Goal: Information Seeking & Learning: Understand process/instructions

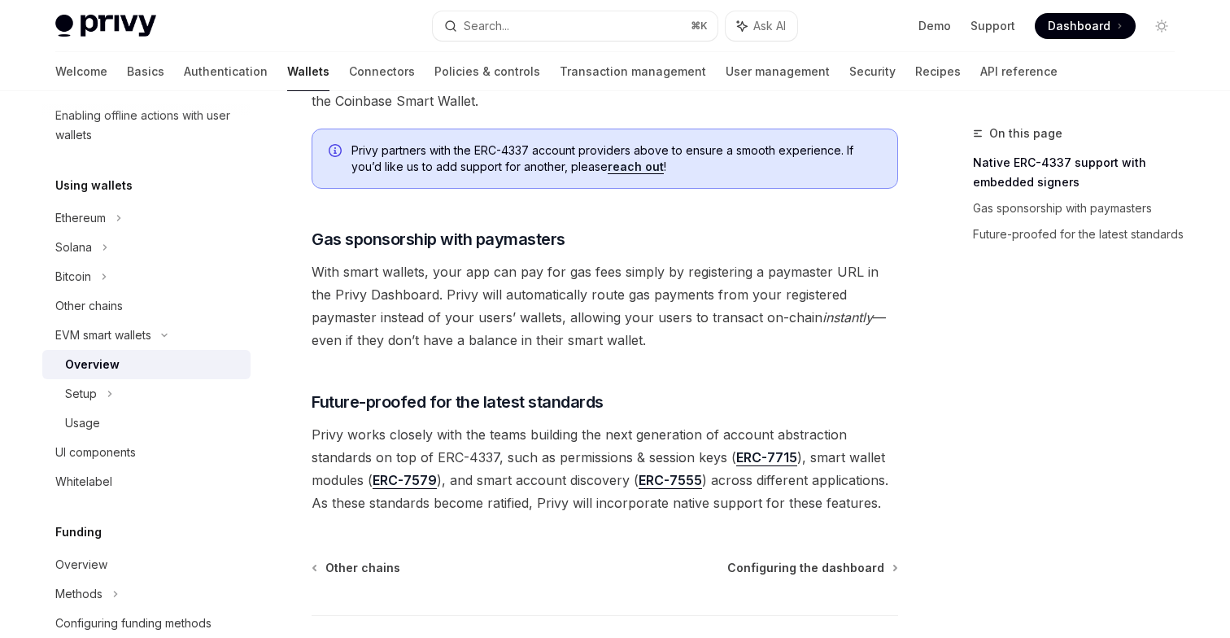
scroll to position [1195, 0]
click at [620, 442] on span "Privy works closely with the teams building the next generation of account abst…" at bounding box center [605, 466] width 586 height 91
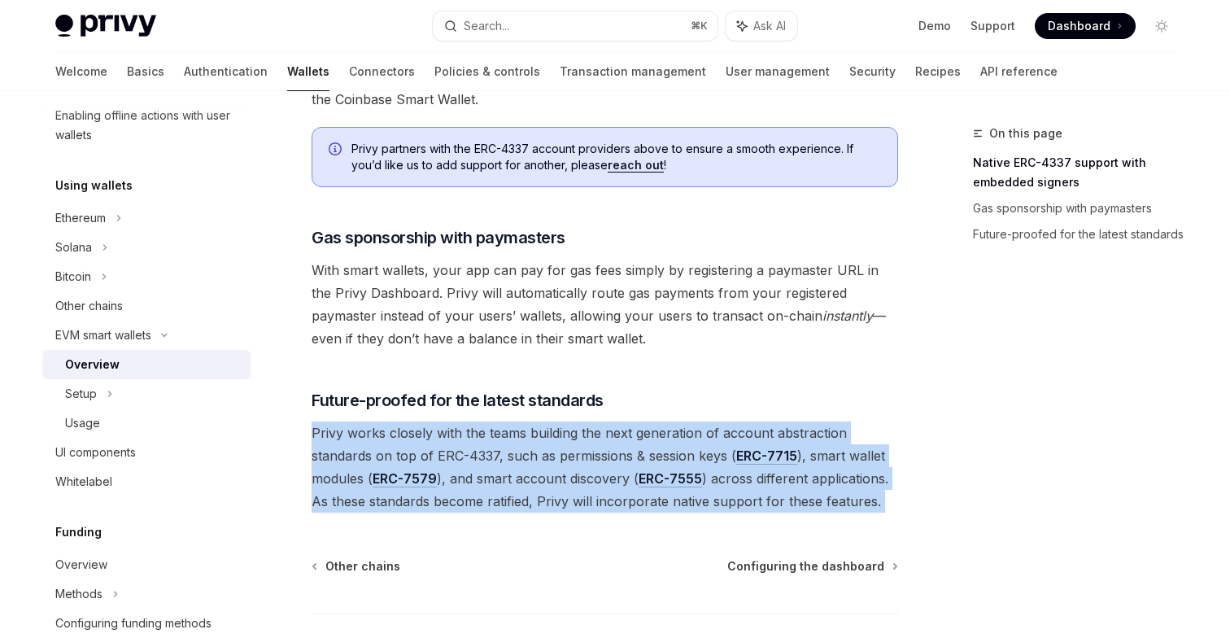
click at [556, 465] on span "Privy works closely with the teams building the next generation of account abst…" at bounding box center [605, 466] width 586 height 91
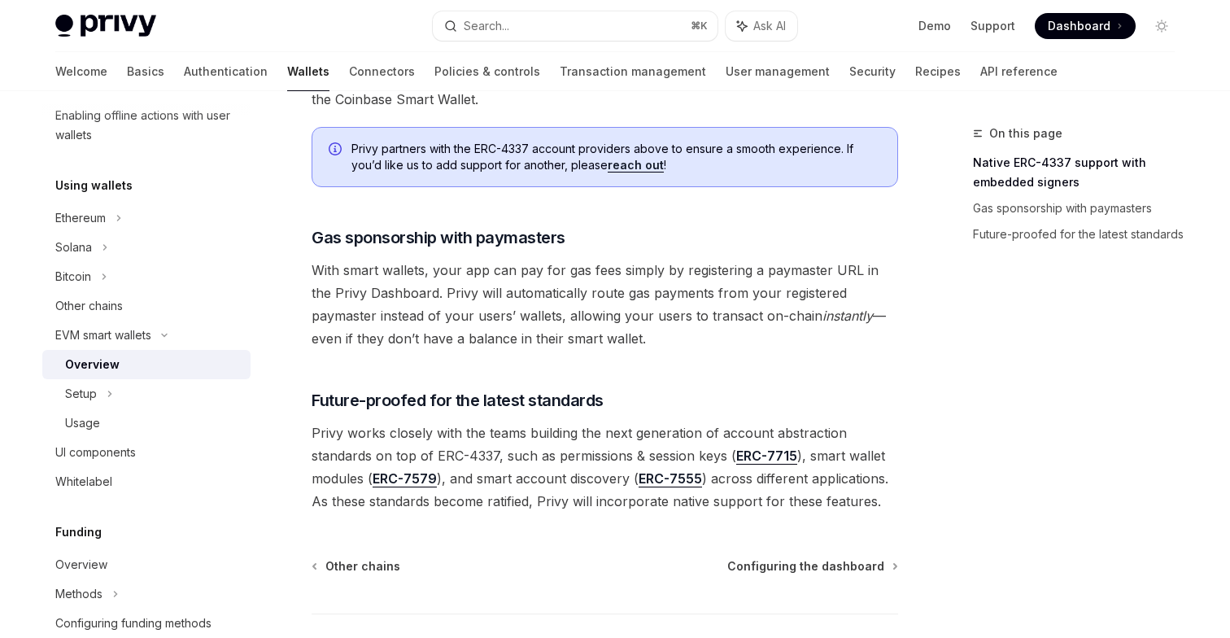
click at [556, 465] on span "Privy works closely with the teams building the next generation of account abst…" at bounding box center [605, 466] width 586 height 91
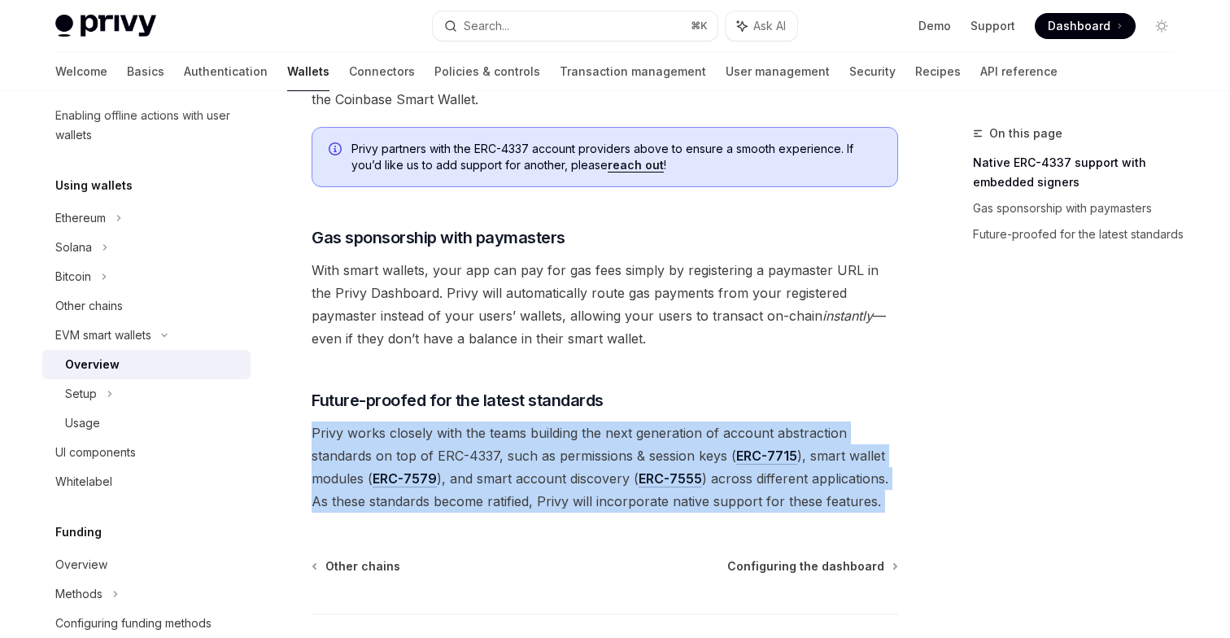
scroll to position [1311, 0]
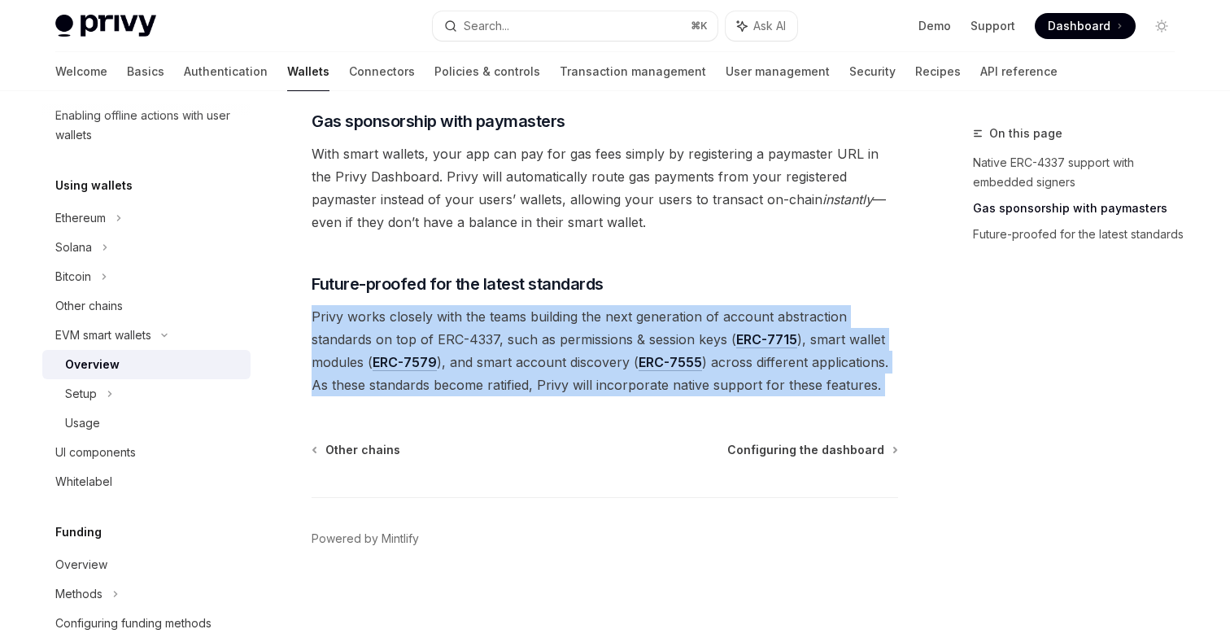
click at [586, 378] on span "Privy works closely with the teams building the next generation of account abst…" at bounding box center [605, 350] width 586 height 91
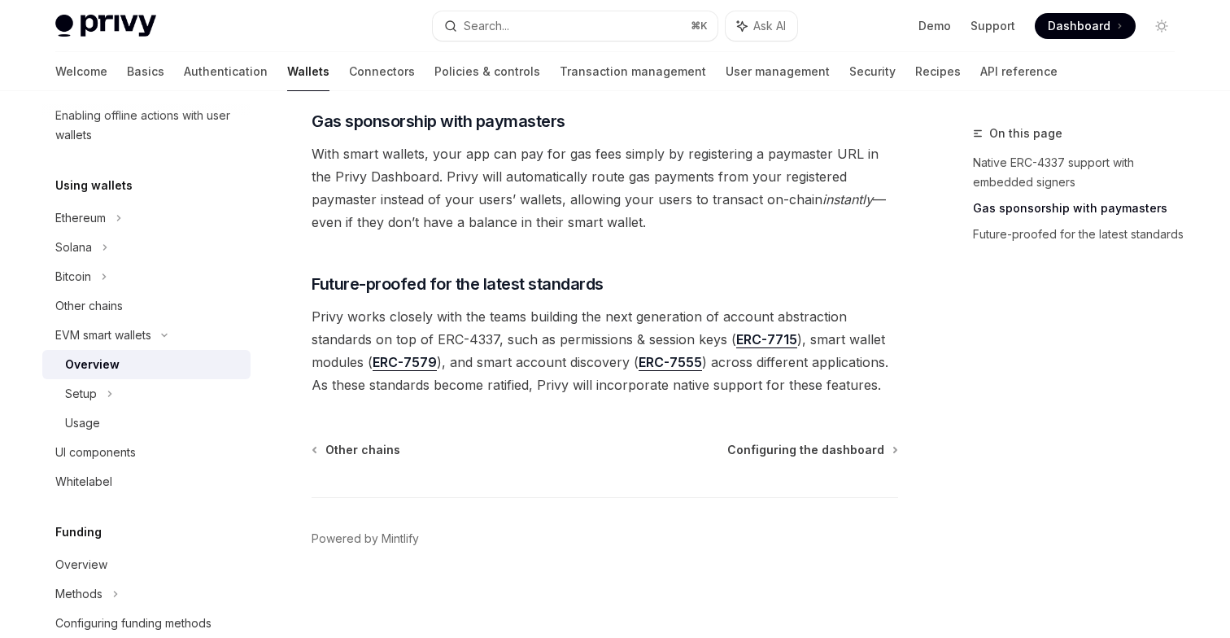
click at [586, 378] on span "Privy works closely with the teams building the next generation of account abst…" at bounding box center [605, 350] width 586 height 91
click at [595, 338] on span "Privy works closely with the teams building the next generation of account abst…" at bounding box center [605, 350] width 586 height 91
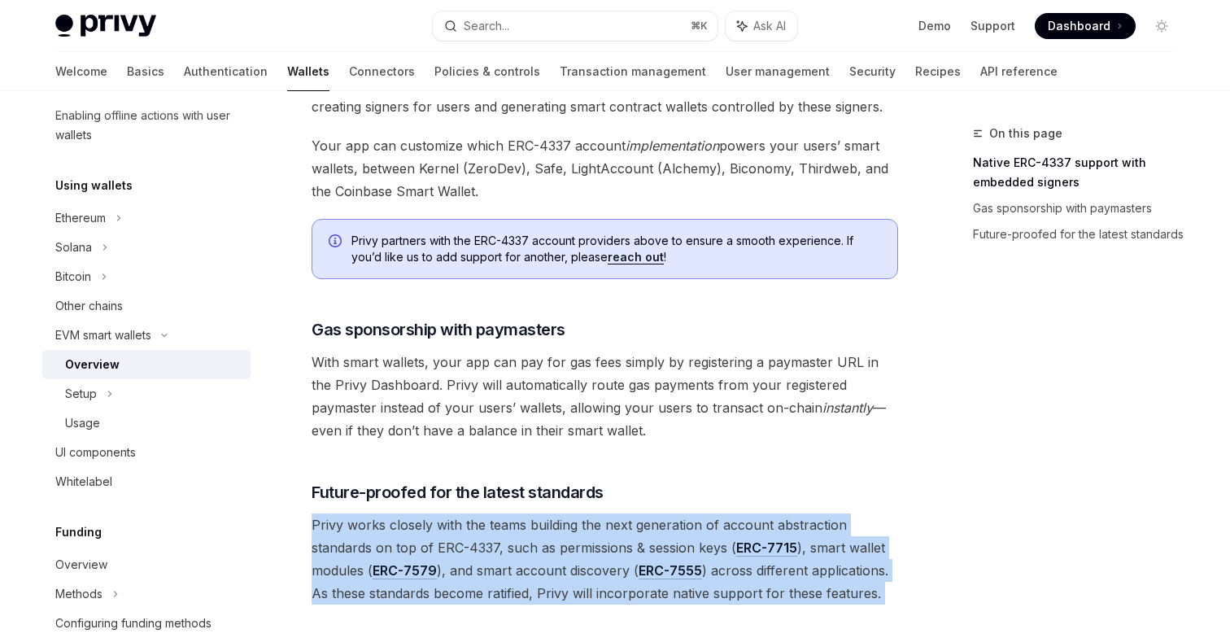
scroll to position [1073, 0]
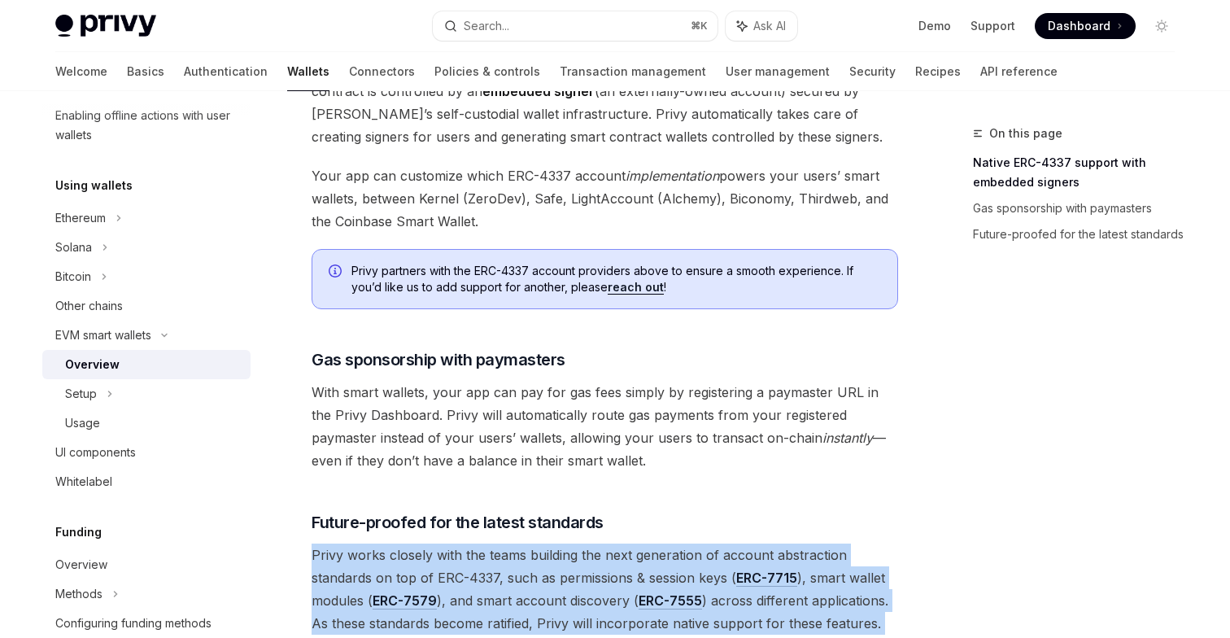
click at [601, 409] on span "With smart wallets, your app can pay for gas fees simply by registering a payma…" at bounding box center [605, 426] width 586 height 91
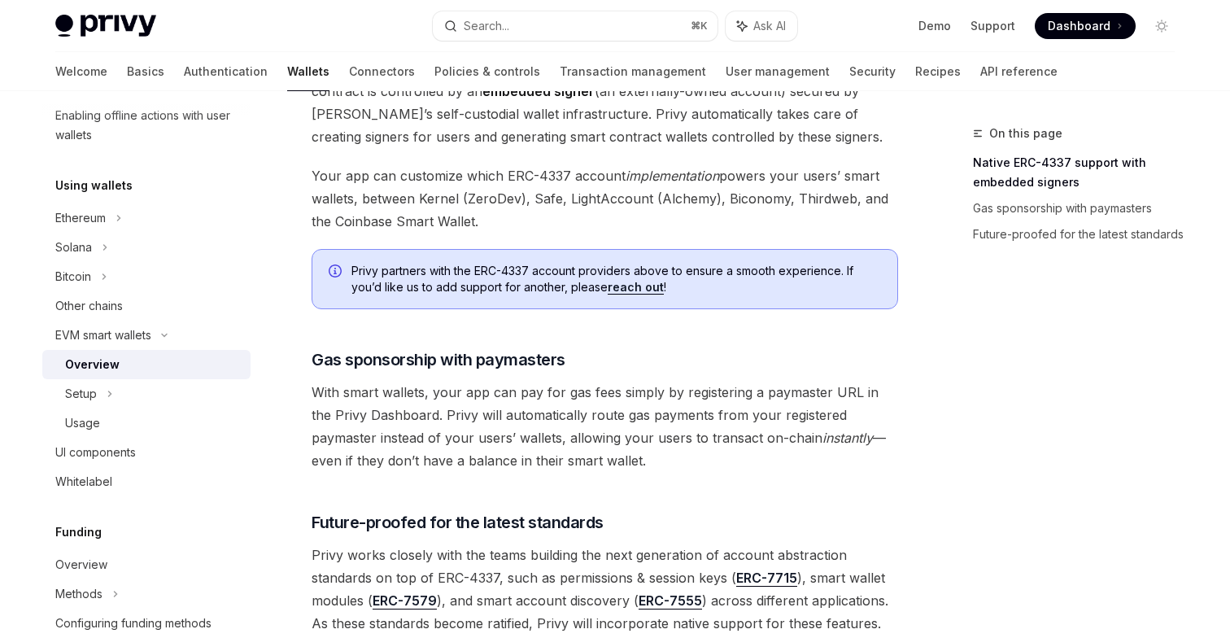
click at [601, 409] on span "With smart wallets, your app can pay for gas fees simply by registering a payma…" at bounding box center [605, 426] width 586 height 91
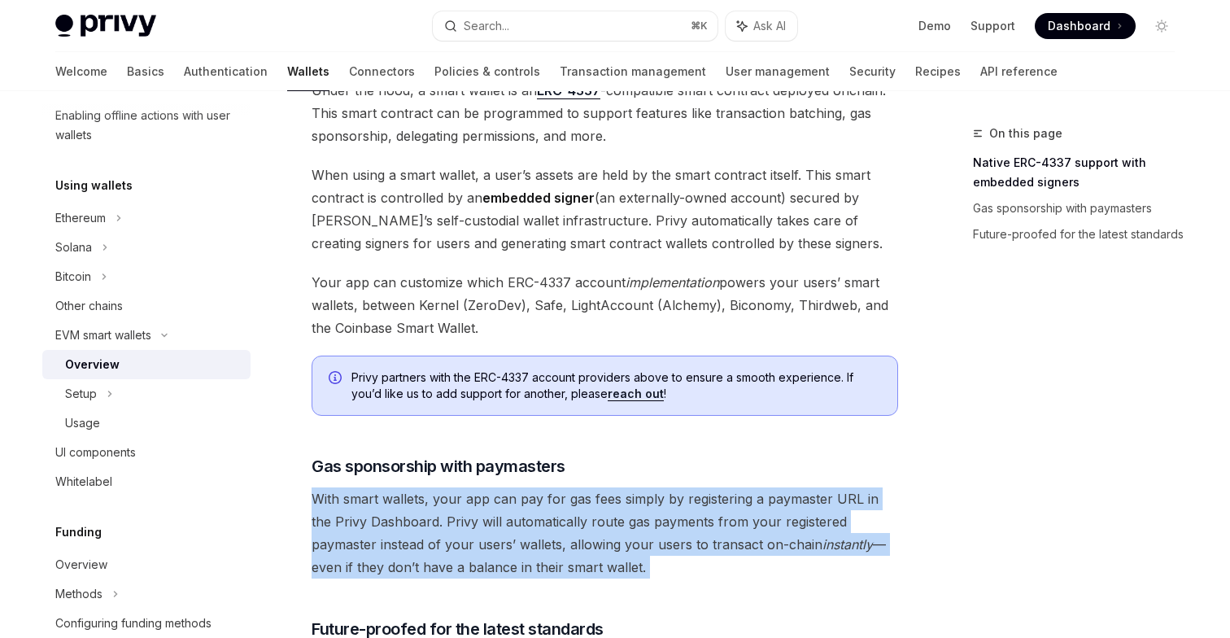
scroll to position [1016, 0]
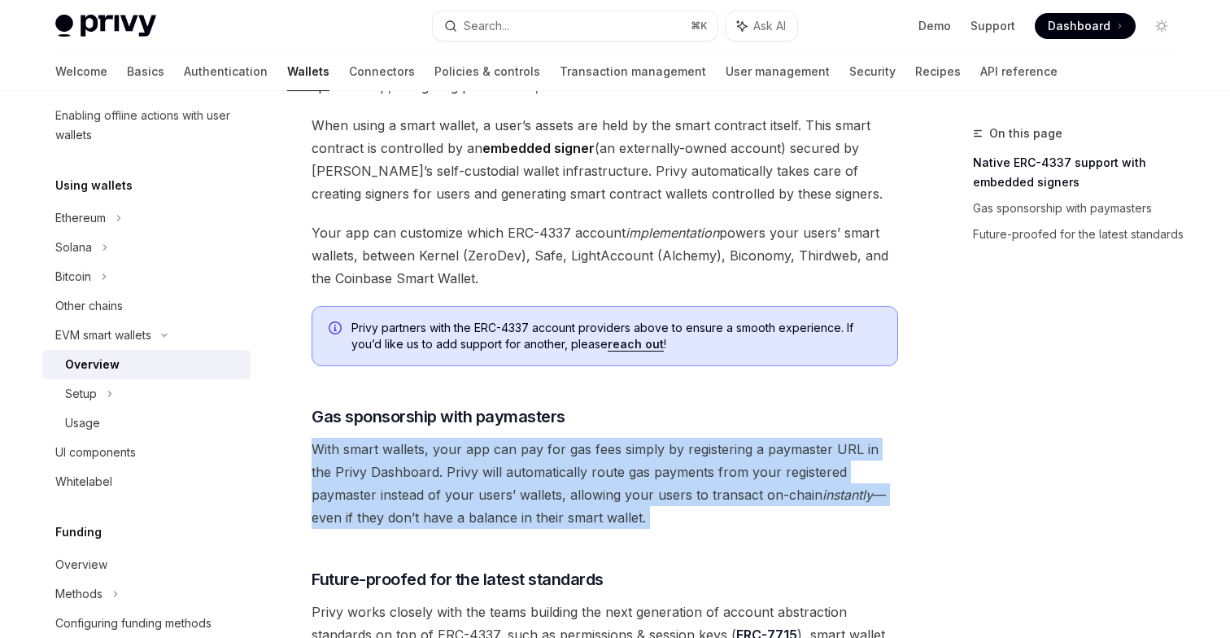
click at [496, 482] on span "With smart wallets, your app can pay for gas fees simply by registering a payma…" at bounding box center [605, 483] width 586 height 91
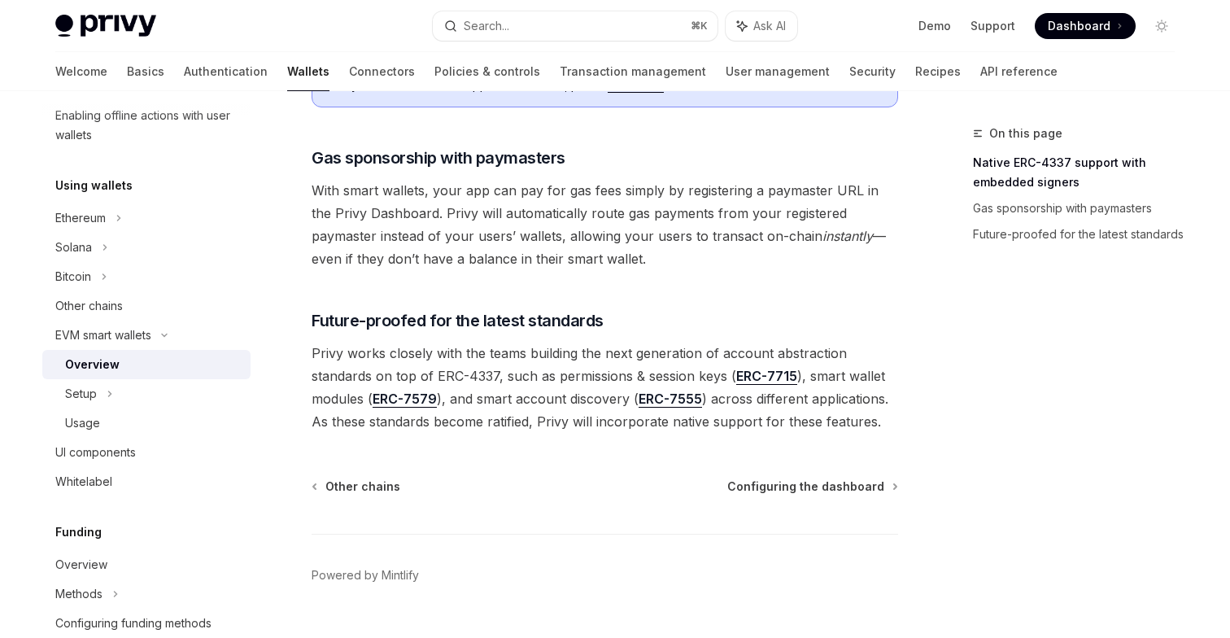
scroll to position [1311, 0]
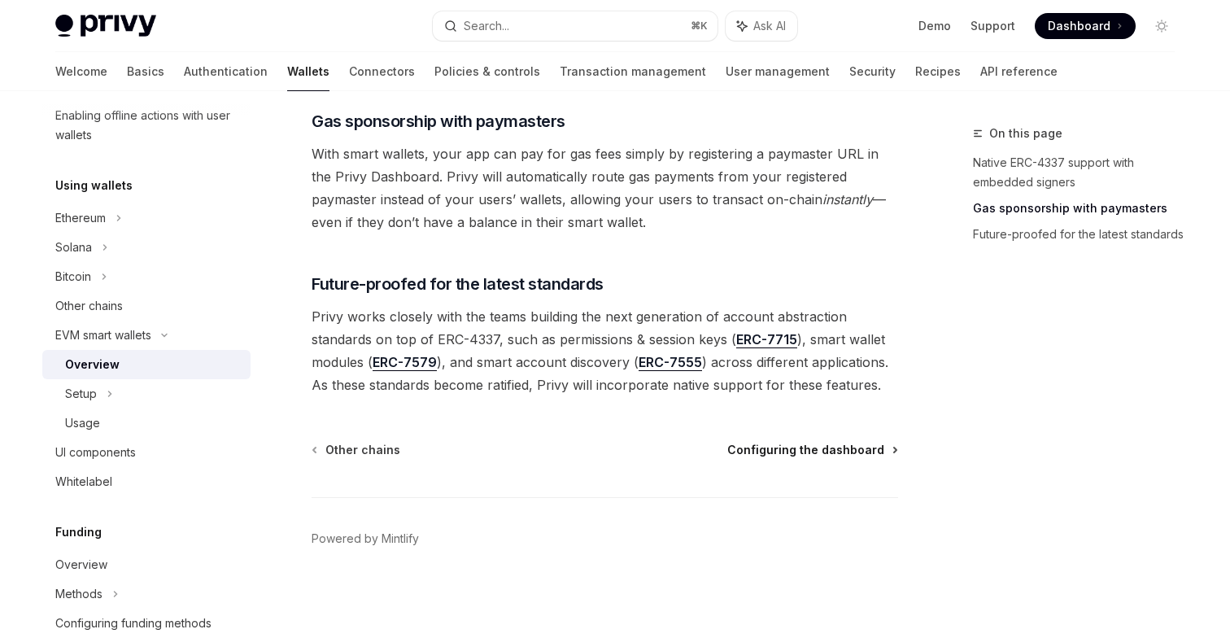
click at [773, 451] on span "Configuring the dashboard" at bounding box center [805, 450] width 157 height 16
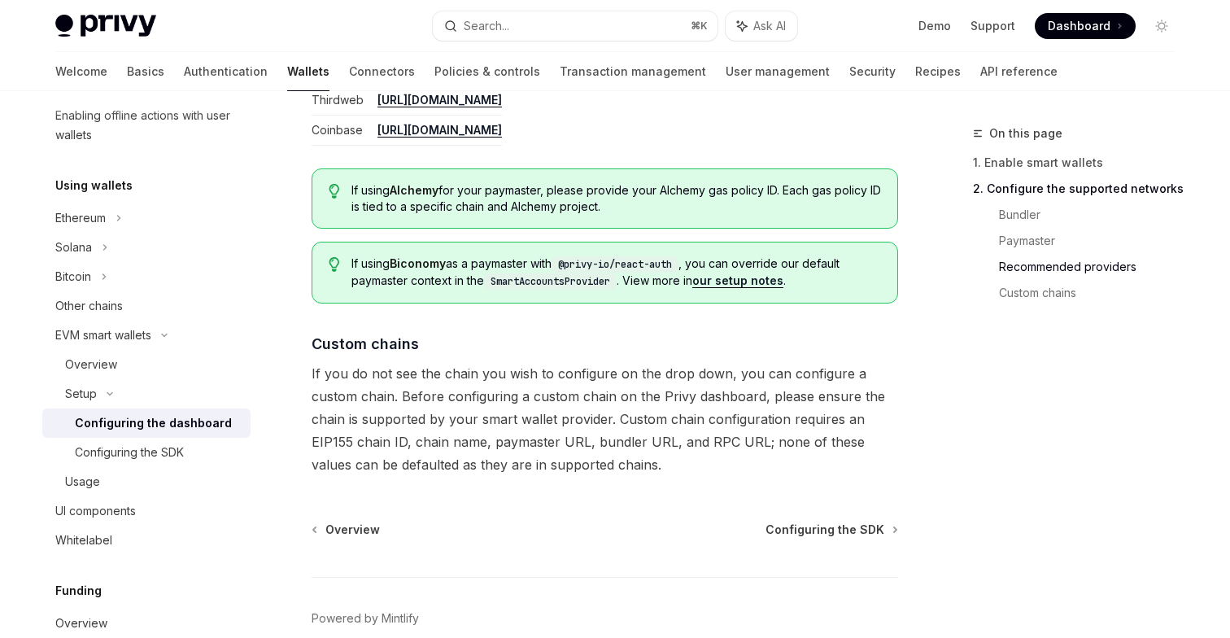
scroll to position [2255, 0]
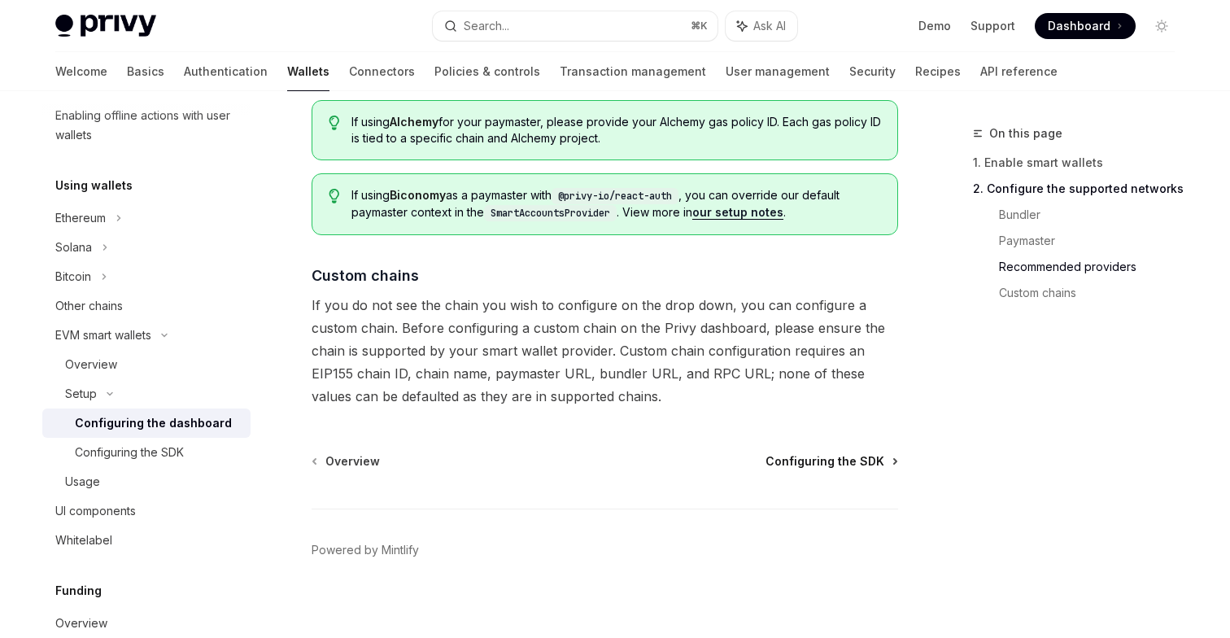
click at [815, 455] on span "Configuring the SDK" at bounding box center [824, 461] width 119 height 16
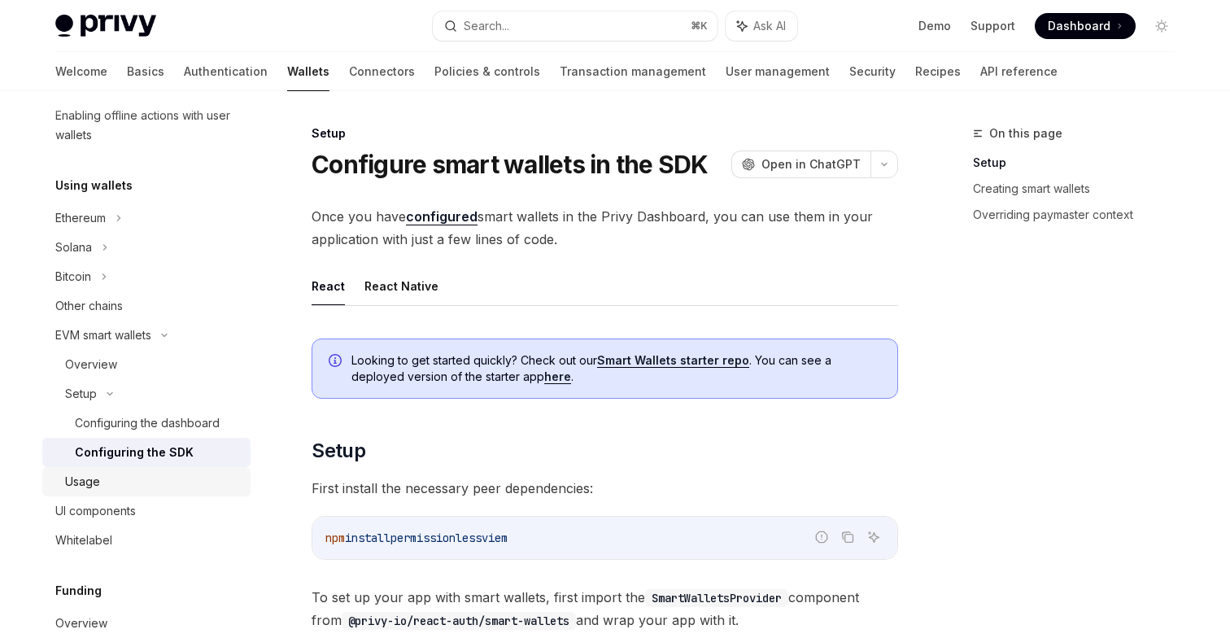
click at [133, 488] on div "Usage" at bounding box center [153, 482] width 176 height 20
type textarea "*"
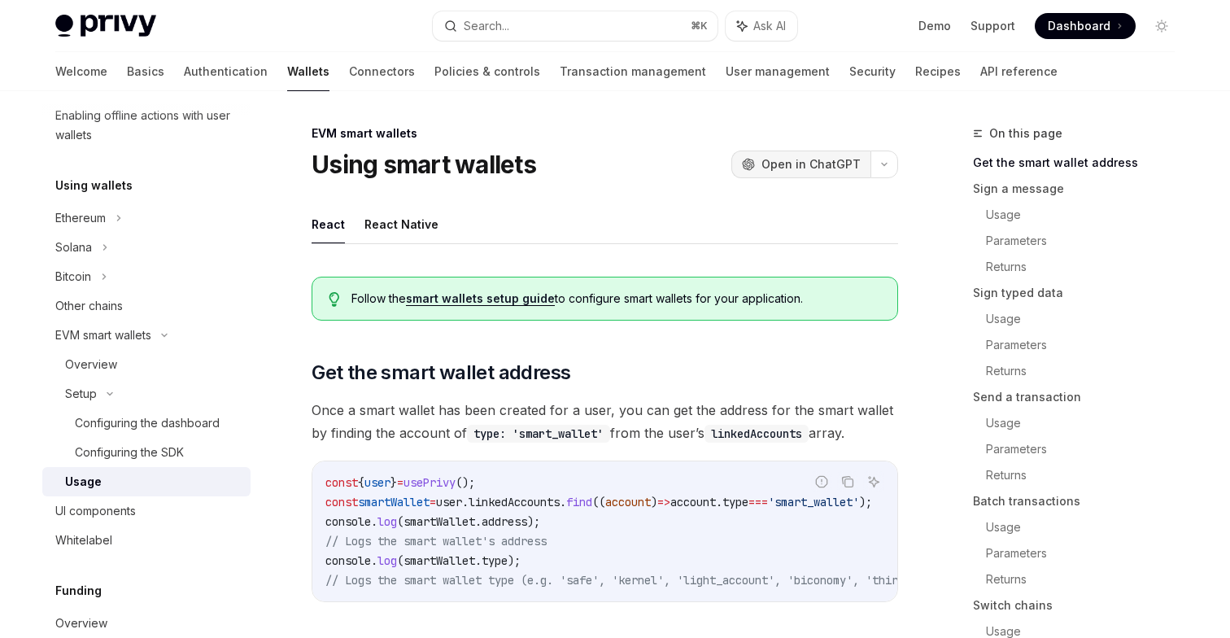
click at [794, 164] on span "Open in ChatGPT" at bounding box center [810, 164] width 99 height 16
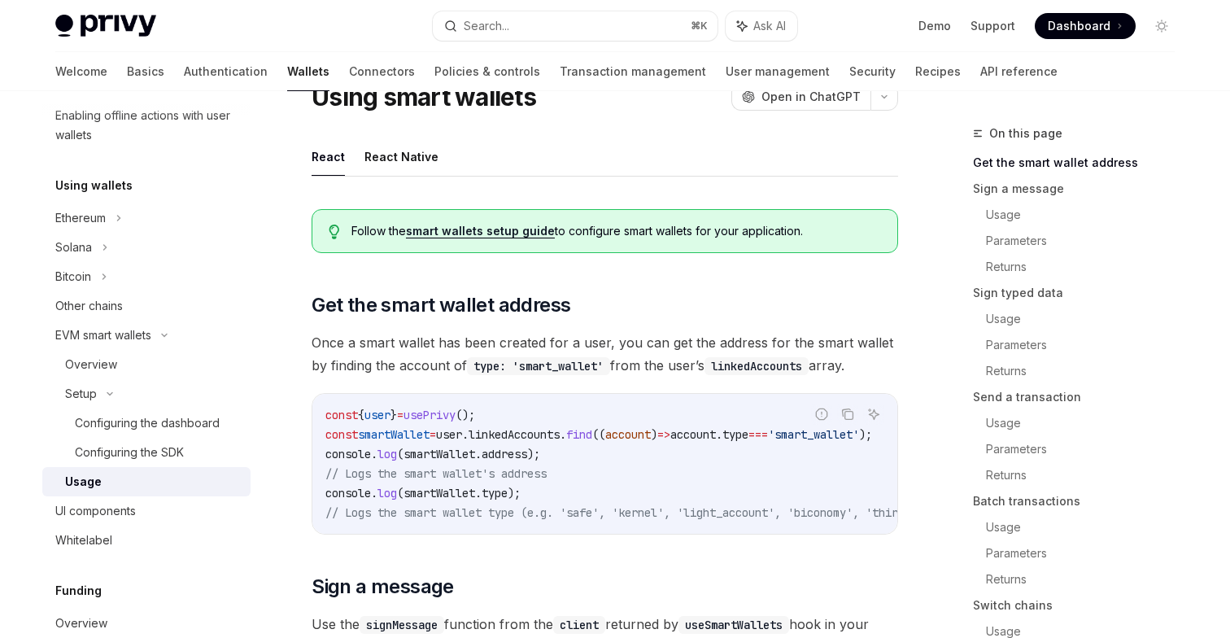
scroll to position [76, 0]
